Goal: Information Seeking & Learning: Learn about a topic

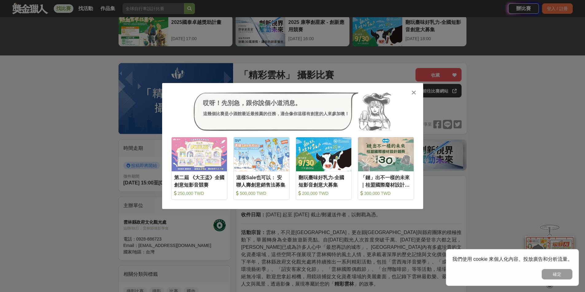
click at [416, 91] on div at bounding box center [414, 92] width 6 height 6
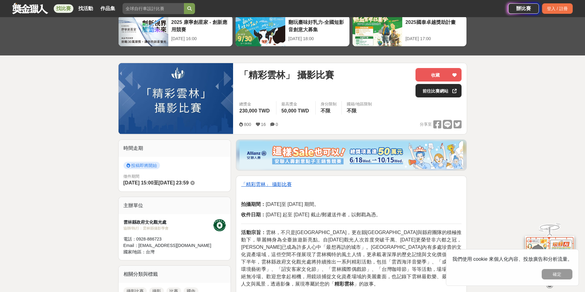
click at [426, 91] on link "前往比賽網站" at bounding box center [438, 91] width 46 height 14
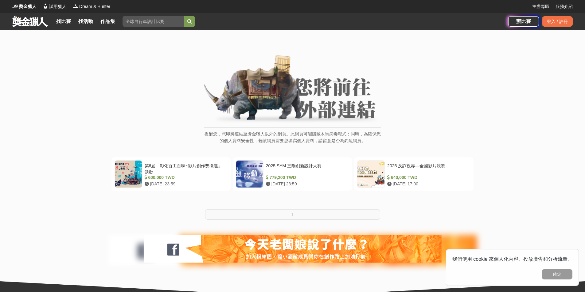
click at [265, 121] on img at bounding box center [292, 89] width 176 height 69
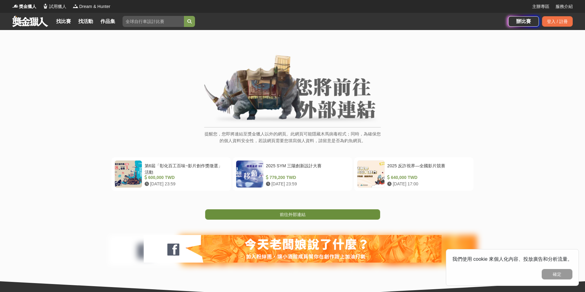
click at [267, 211] on link "前往外部連結" at bounding box center [292, 215] width 175 height 10
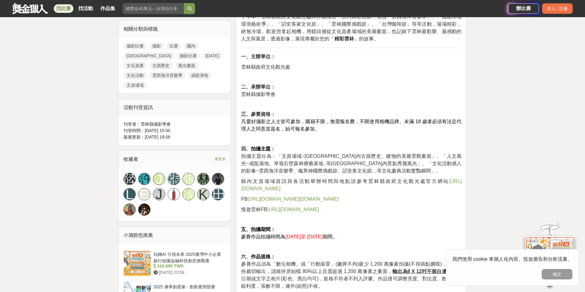
scroll to position [307, 0]
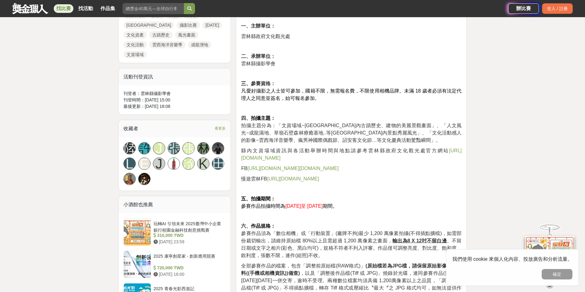
click at [552, 274] on button "確定" at bounding box center [556, 274] width 31 height 10
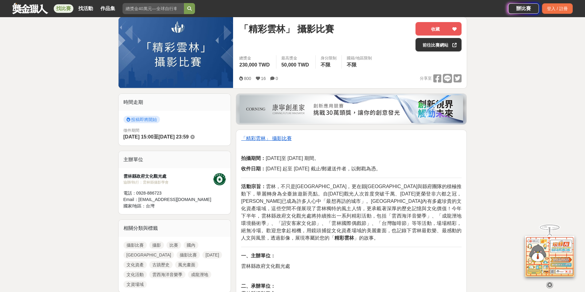
scroll to position [92, 0]
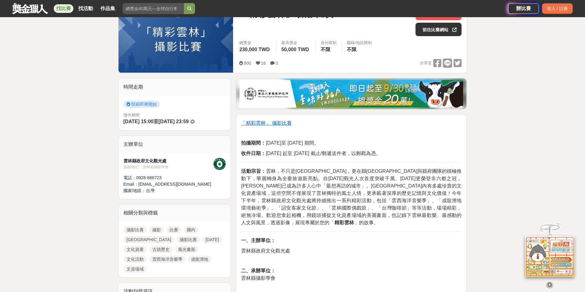
click at [280, 123] on u "「精彩雲林」 攝影比賽" at bounding box center [266, 123] width 50 height 5
click at [278, 126] on p "「精彩雲林」 攝影比賽" at bounding box center [351, 123] width 220 height 7
click at [279, 125] on u "「精彩雲林」 攝影比賽" at bounding box center [266, 123] width 50 height 5
click at [279, 126] on u "「精彩雲林」 攝影比賽" at bounding box center [266, 123] width 50 height 5
click at [335, 219] on p "活動宗旨： 雲林，不只是農業大縣，更在縣長張麗善與縣府團隊的積極推動下，華麗轉身為全臺旅遊新亮點。自109年觀光人次首度突破千萬、110年更榮登非六都之冠，雲…" at bounding box center [351, 197] width 220 height 59
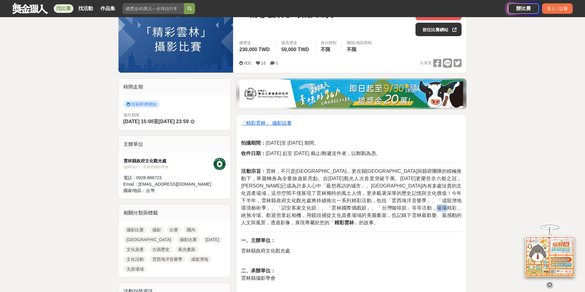
click at [335, 219] on p "活動宗旨： 雲林，不只是農業大縣，更在縣長張麗善與縣府團隊的積極推動下，華麗轉身為全臺旅遊新亮點。自109年觀光人次首度突破千萬、110年更榮登非六都之冠，雲…" at bounding box center [351, 197] width 220 height 59
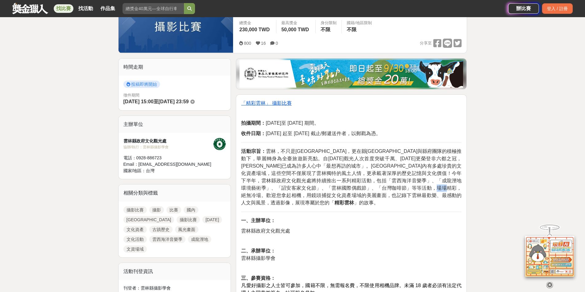
scroll to position [123, 0]
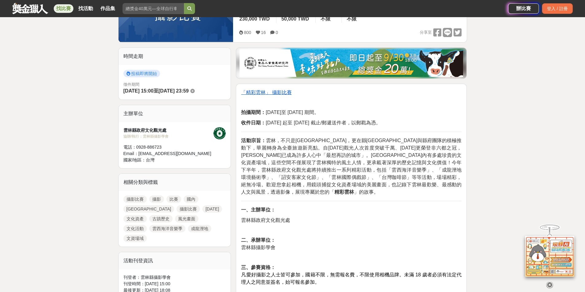
click at [347, 227] on p at bounding box center [351, 230] width 220 height 6
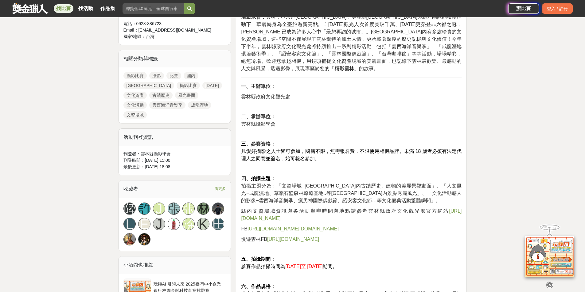
scroll to position [246, 0]
click at [262, 210] on span "https://content.yunlin.gov.tw/cl.aspx?n=976" at bounding box center [351, 216] width 220 height 13
